Goal: Navigation & Orientation: Find specific page/section

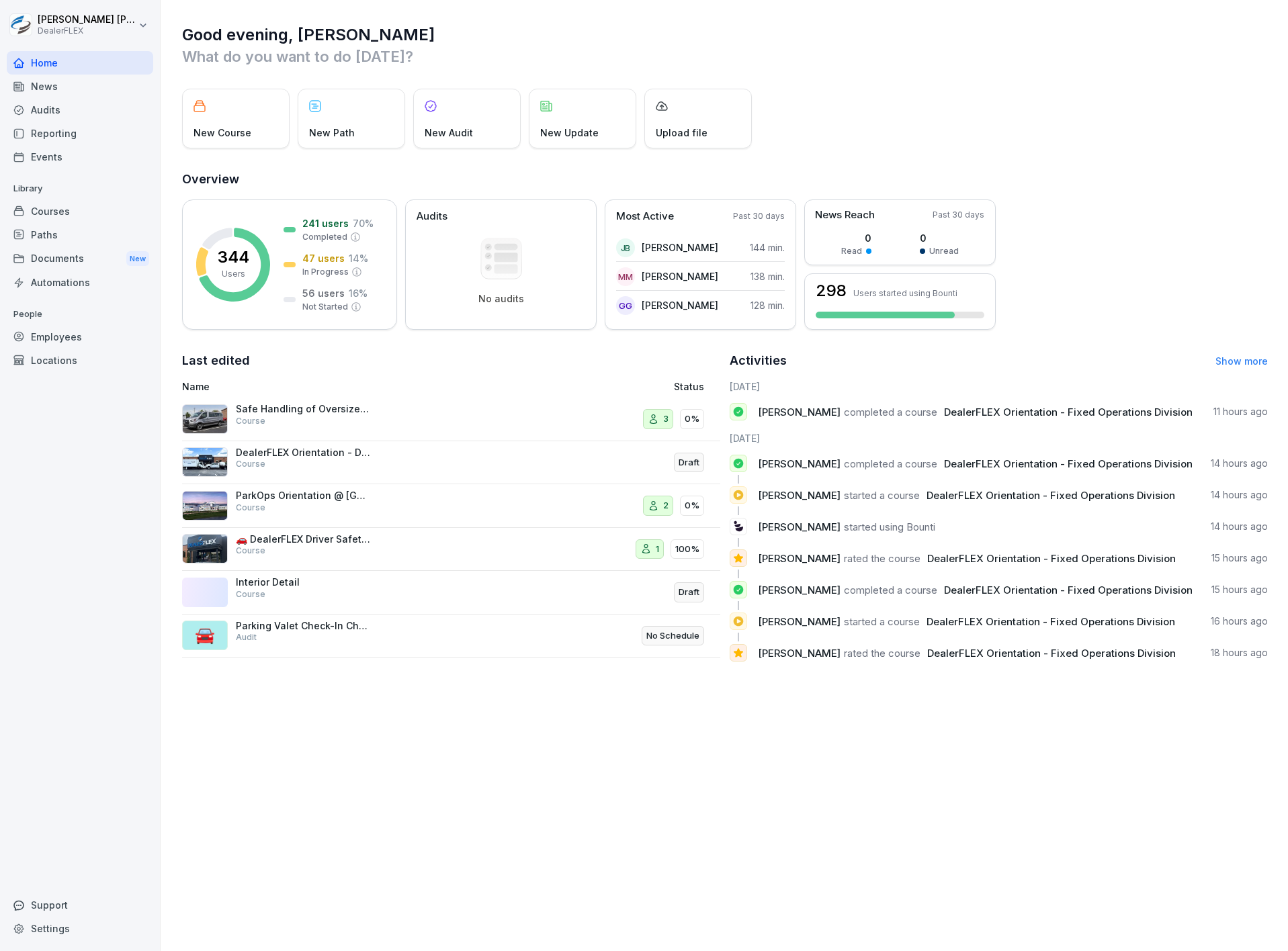
click at [49, 234] on div "Paths" at bounding box center [80, 234] width 146 height 24
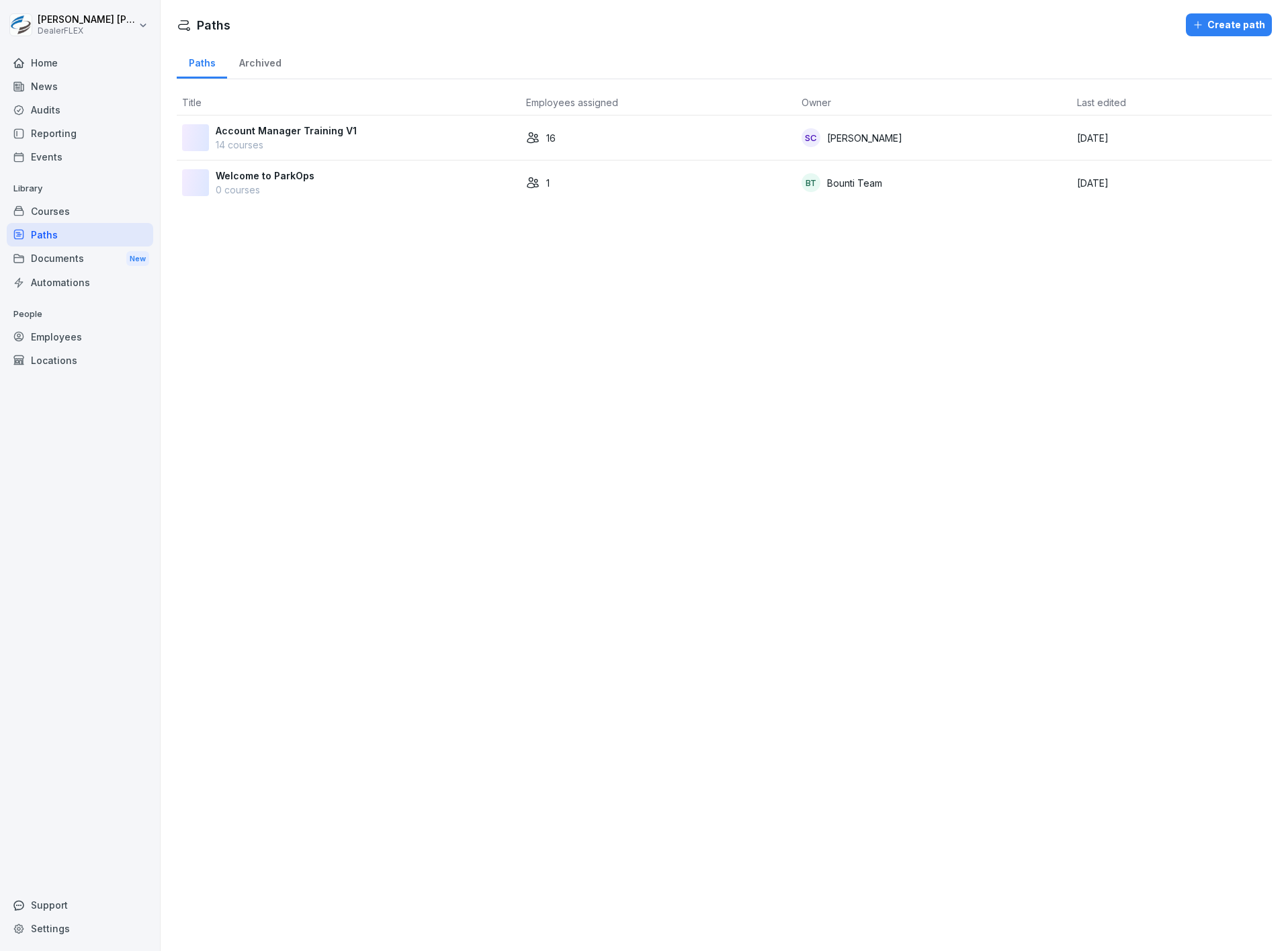
click at [327, 128] on p "Account Manager Training V1" at bounding box center [286, 130] width 141 height 14
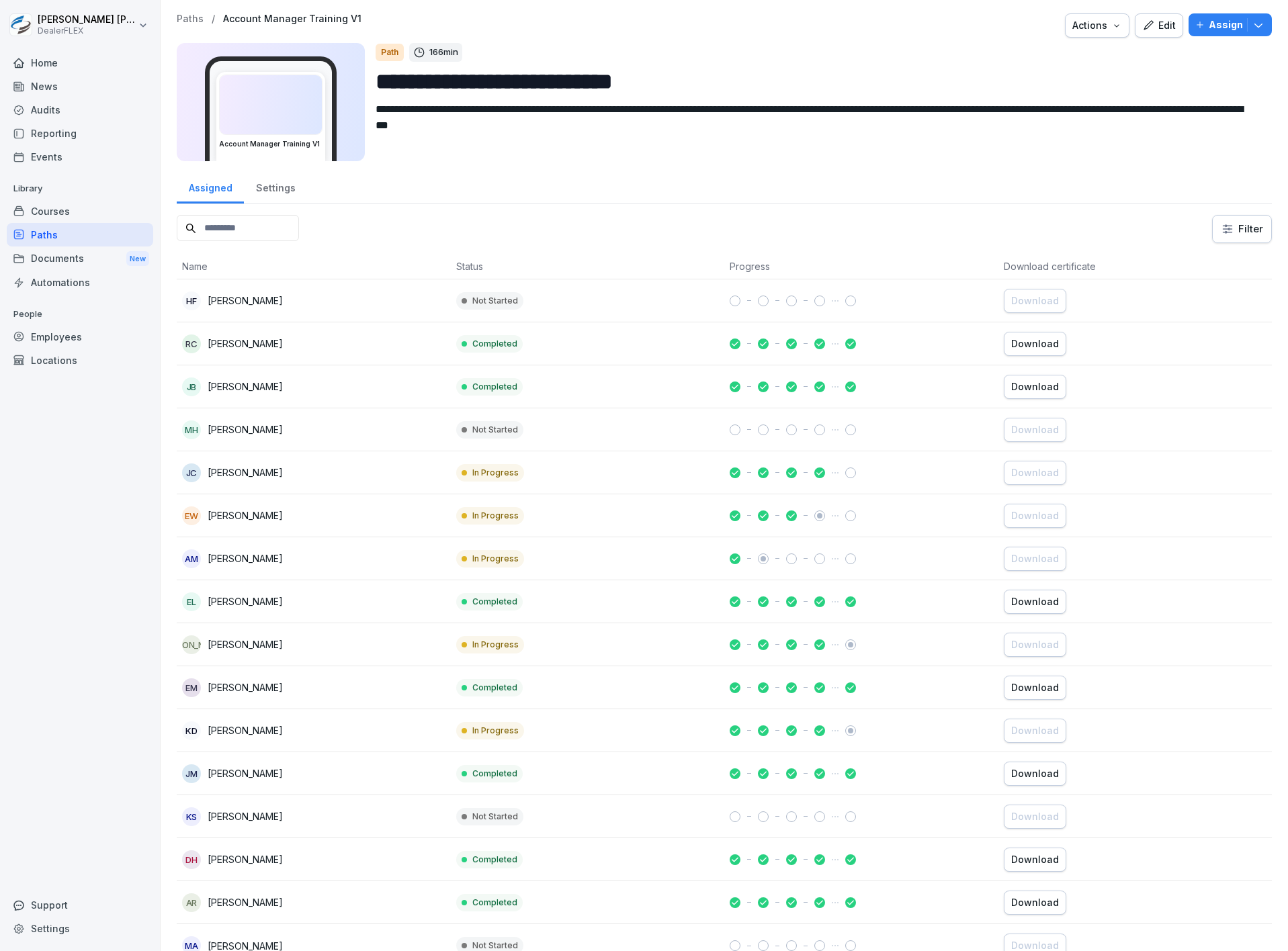
click at [1142, 28] on icon "button" at bounding box center [1148, 25] width 12 height 12
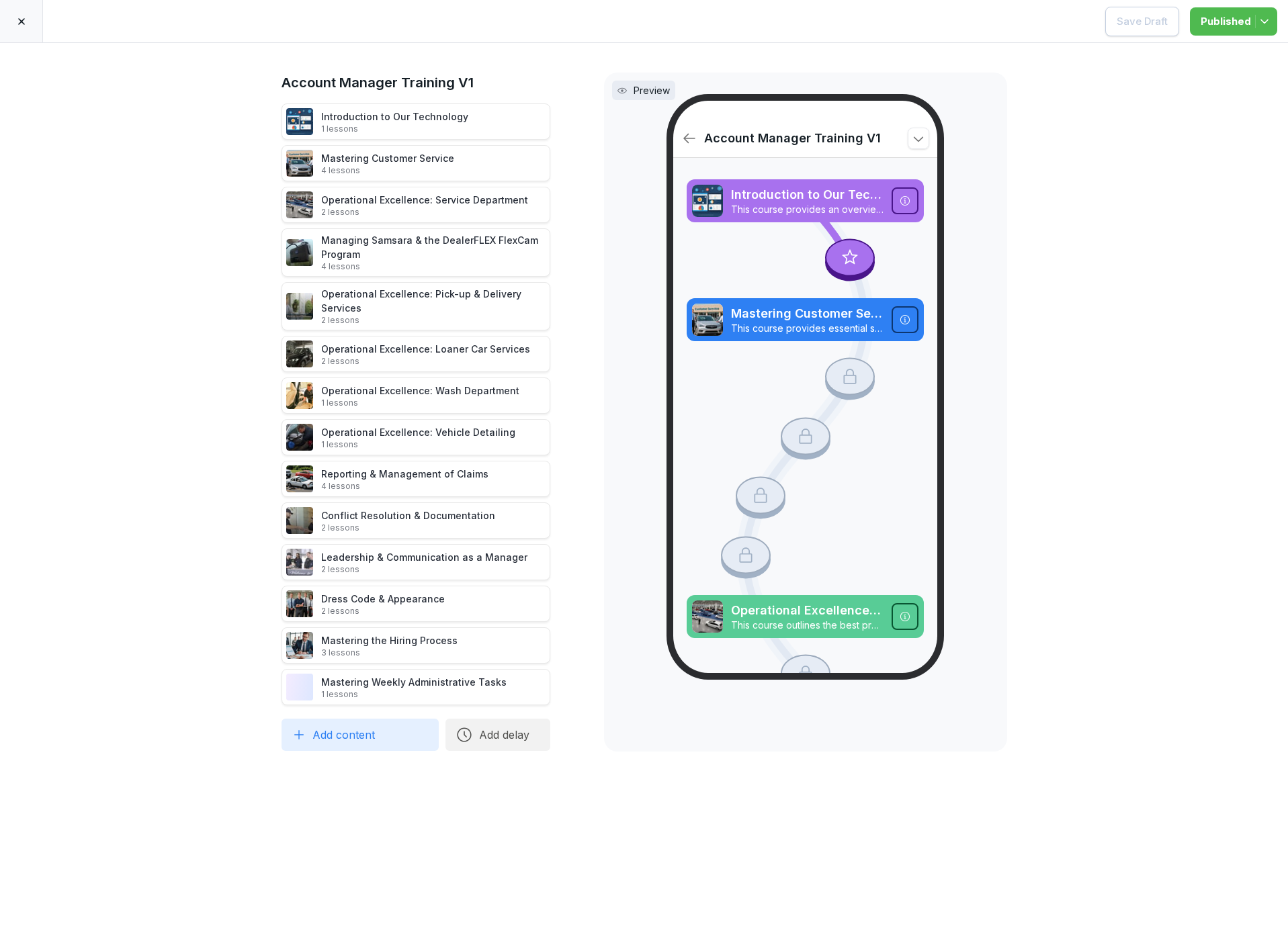
click at [14, 25] on div at bounding box center [21, 21] width 43 height 42
